Goal: Task Accomplishment & Management: Manage account settings

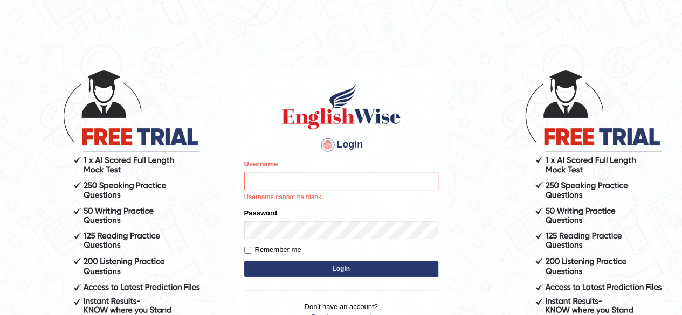
click at [420, 14] on html "Login Please fix the following errors: Username Username cannot be blank. Passw…" at bounding box center [341, 157] width 682 height 315
